Goal: Task Accomplishment & Management: Manage account settings

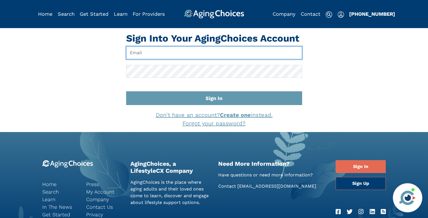
click at [145, 53] on input "Email" at bounding box center [214, 52] width 176 height 13
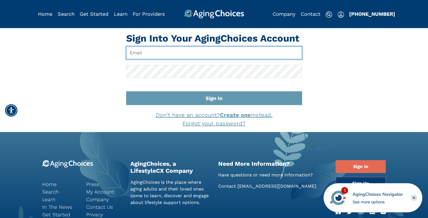
type input "[EMAIL_ADDRESS][DOMAIN_NAME]"
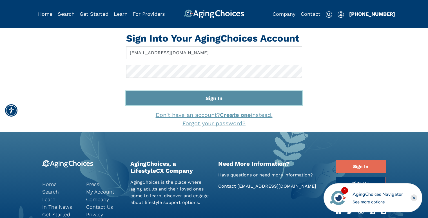
click at [186, 97] on button "Sign In" at bounding box center [214, 98] width 176 height 14
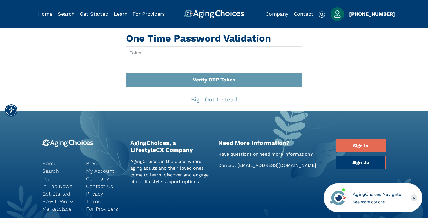
click at [175, 87] on form "Verify OTP Token Sign Out Instead" at bounding box center [214, 76] width 176 height 60
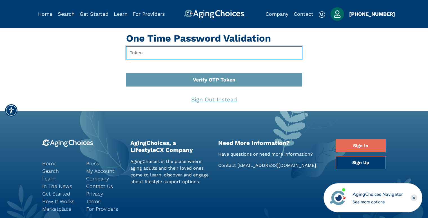
click at [144, 53] on input "text" at bounding box center [214, 52] width 176 height 13
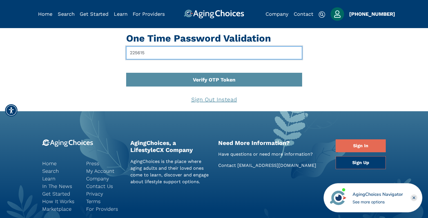
type input "225615"
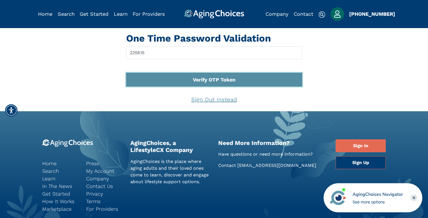
click at [206, 81] on button "Verify OTP Token" at bounding box center [214, 80] width 176 height 14
